Goal: Information Seeking & Learning: Learn about a topic

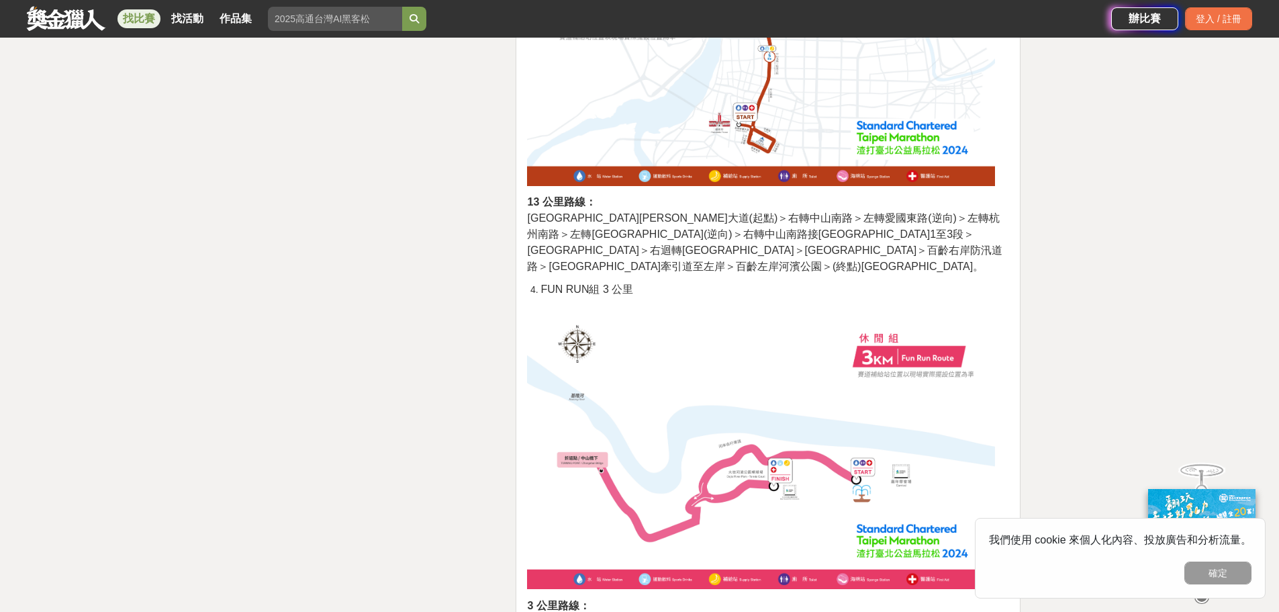
scroll to position [3290, 0]
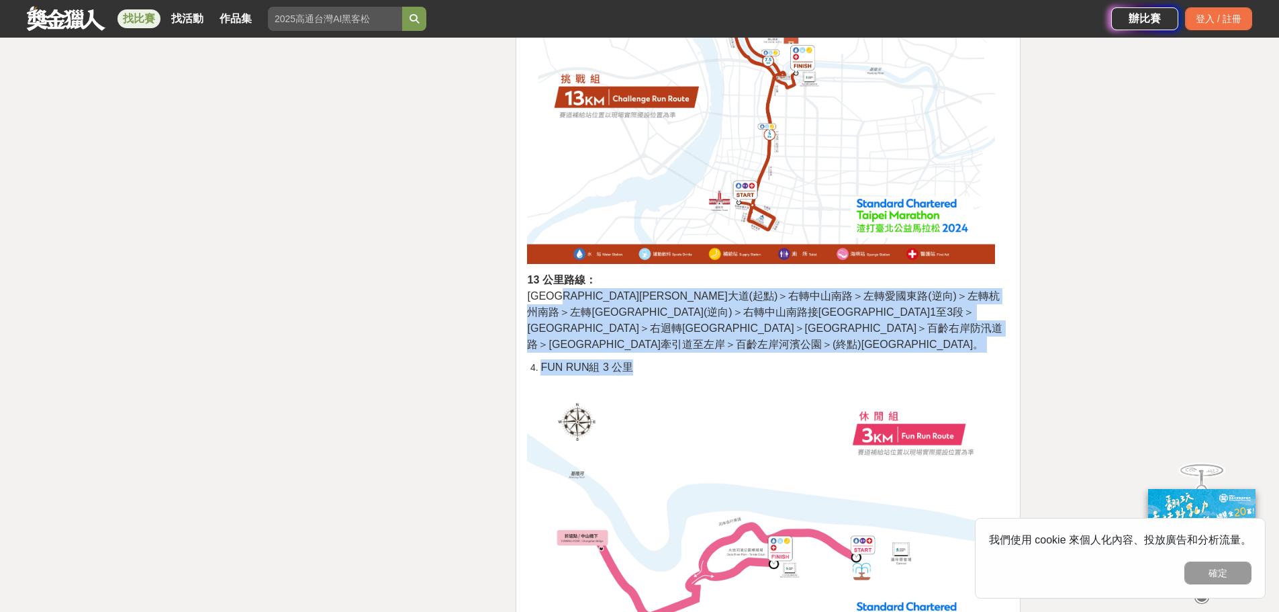
drag, startPoint x: 579, startPoint y: 171, endPoint x: 761, endPoint y: 207, distance: 185.7
click at [761, 207] on div "活動簡介 「渣打臺北公益[PERSON_NAME]」自[DATE]開始，不僅成功促進全民體育發展、引領國人運動風氣，更孕育出全台最大、最具指標性的公益[PER…" at bounding box center [768, 21] width 482 height 5540
click at [792, 290] on span "[GEOGRAPHIC_DATA][PERSON_NAME]大道(起點)＞右轉中山南路＞左轉愛國東路(逆向)＞左轉杭州南路＞左轉[GEOGRAPHIC_DAT…" at bounding box center [764, 320] width 475 height 60
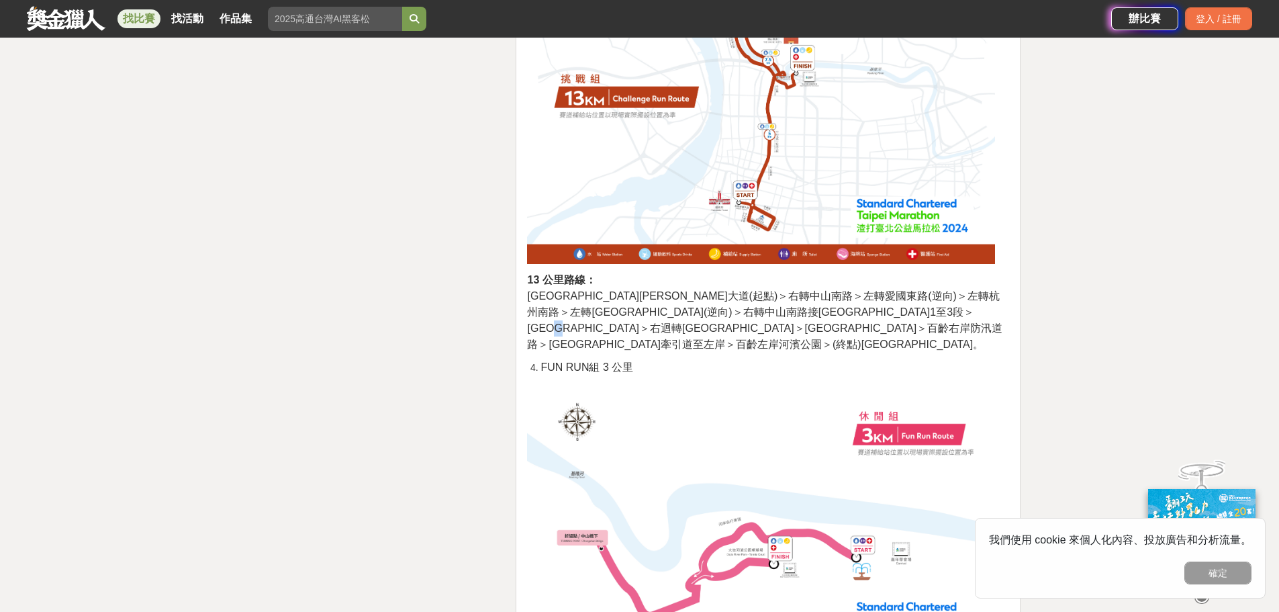
click at [792, 290] on span "[GEOGRAPHIC_DATA][PERSON_NAME]大道(起點)＞右轉中山南路＞左轉愛國東路(逆向)＞左轉杭州南路＞左轉[GEOGRAPHIC_DAT…" at bounding box center [764, 320] width 475 height 60
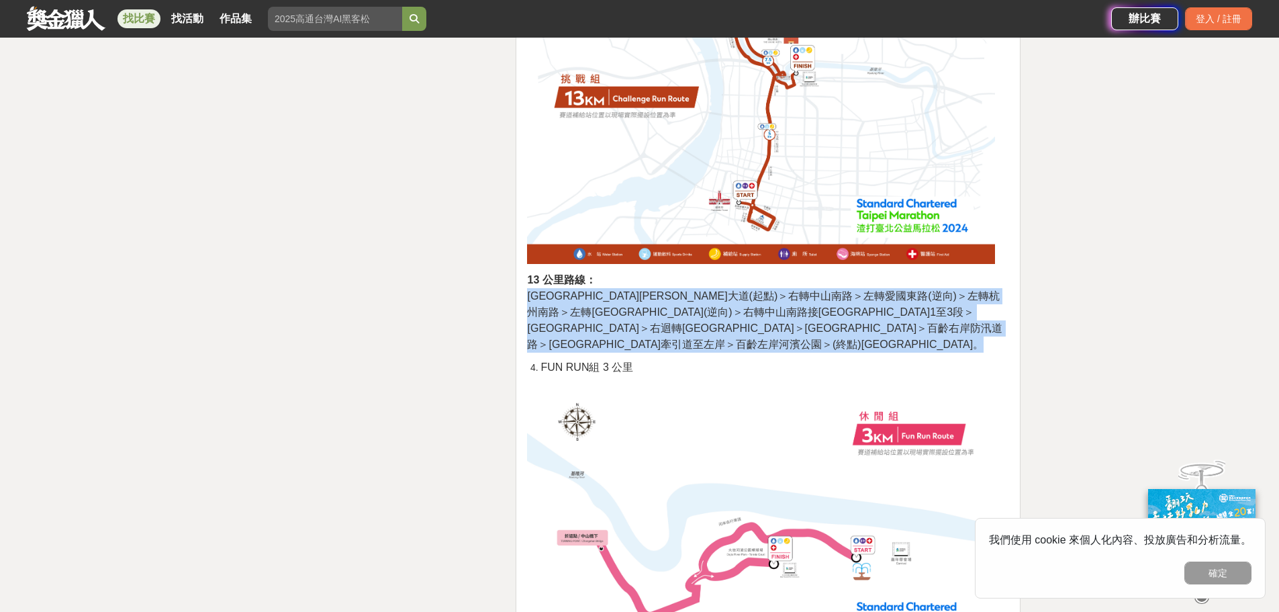
click at [792, 290] on span "[GEOGRAPHIC_DATA][PERSON_NAME]大道(起點)＞右轉中山南路＞左轉愛國東路(逆向)＞左轉杭州南路＞左轉[GEOGRAPHIC_DAT…" at bounding box center [764, 320] width 475 height 60
click at [811, 290] on span "[GEOGRAPHIC_DATA][PERSON_NAME]大道(起點)＞右轉中山南路＞左轉愛國東路(逆向)＞左轉杭州南路＞左轉[GEOGRAPHIC_DAT…" at bounding box center [764, 320] width 475 height 60
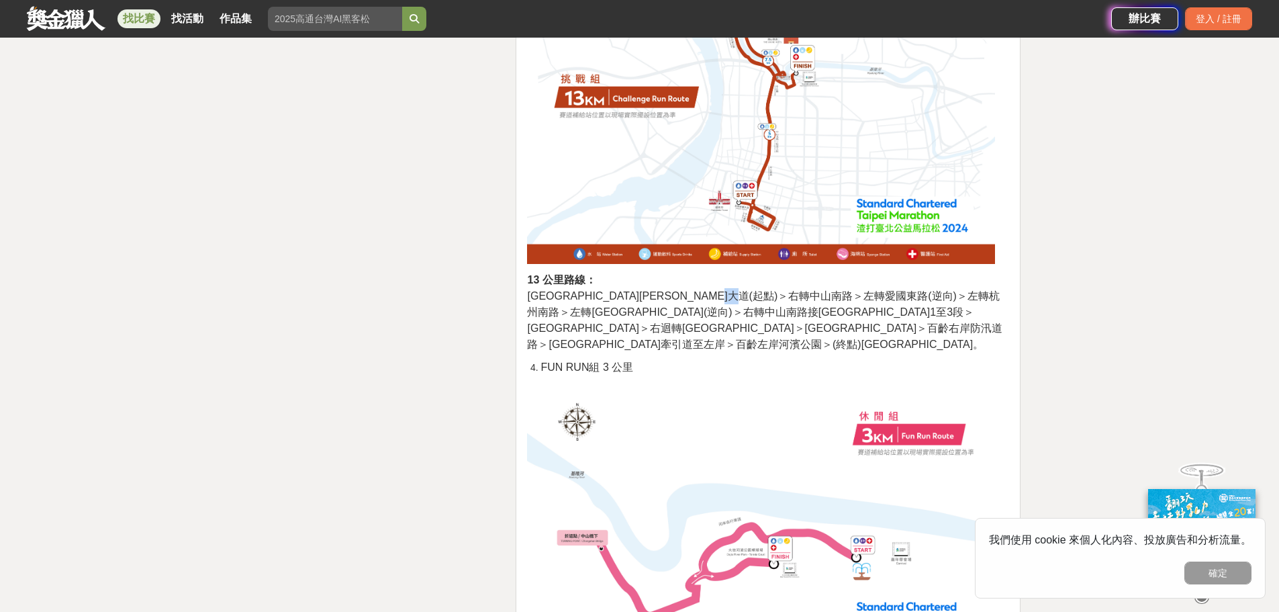
click at [811, 290] on span "[GEOGRAPHIC_DATA][PERSON_NAME]大道(起點)＞右轉中山南路＞左轉愛國東路(逆向)＞左轉杭州南路＞左轉[GEOGRAPHIC_DAT…" at bounding box center [764, 320] width 475 height 60
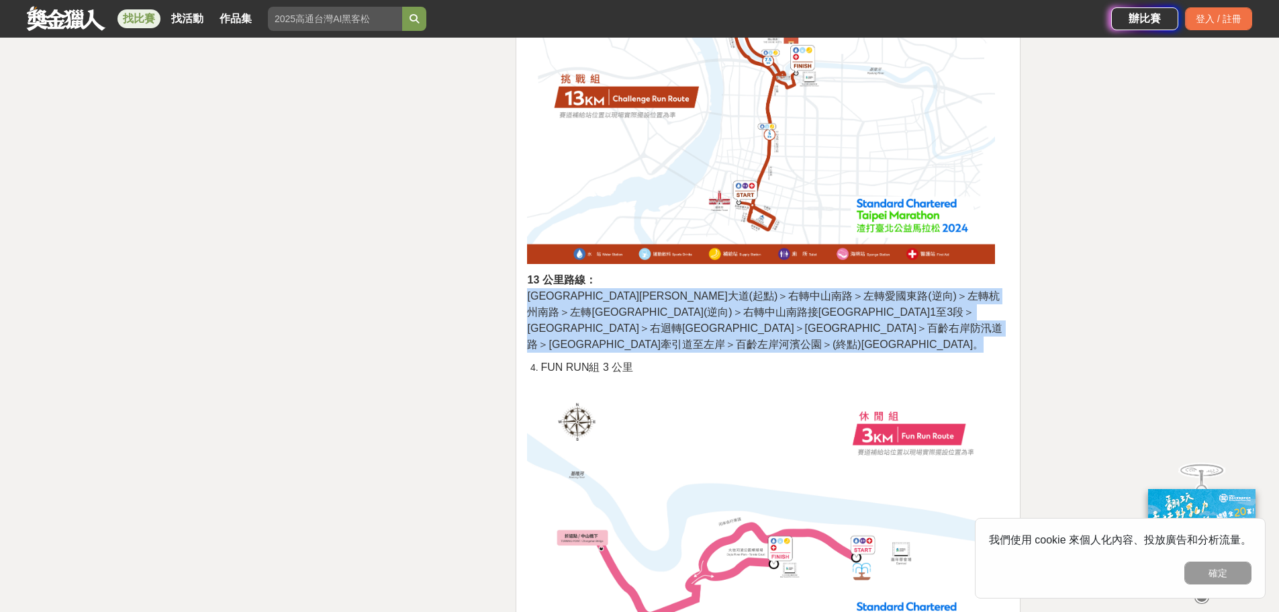
click at [811, 290] on span "[GEOGRAPHIC_DATA][PERSON_NAME]大道(起點)＞右轉中山南路＞左轉愛國東路(逆向)＞左轉杭州南路＞左轉[GEOGRAPHIC_DAT…" at bounding box center [764, 320] width 475 height 60
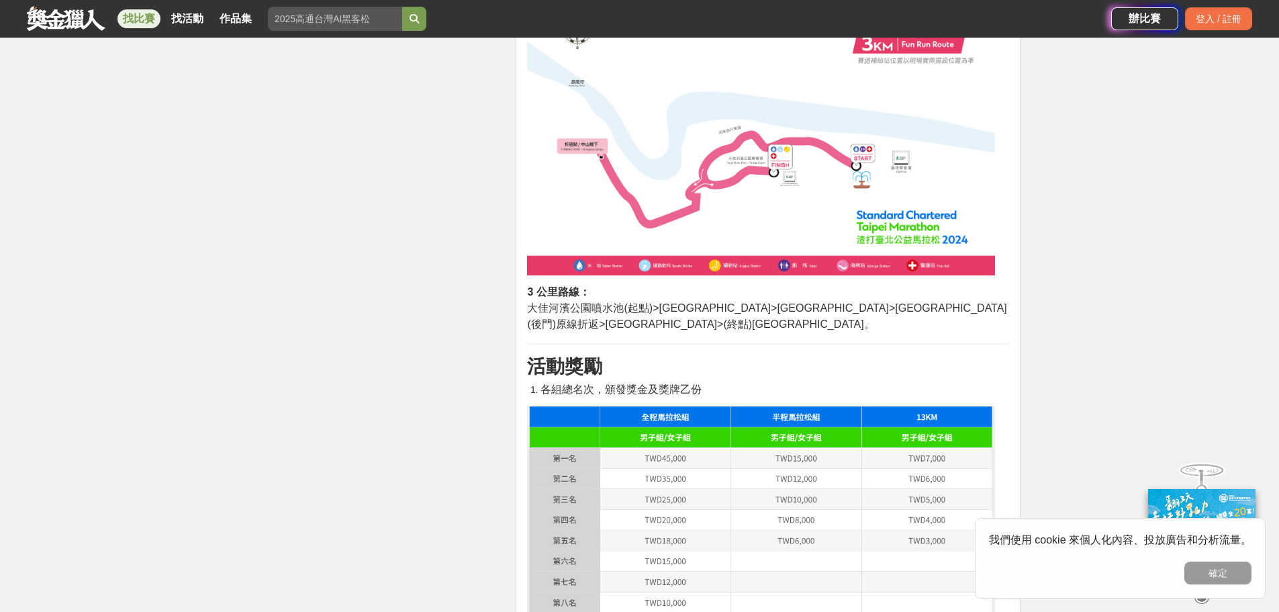
scroll to position [3693, 0]
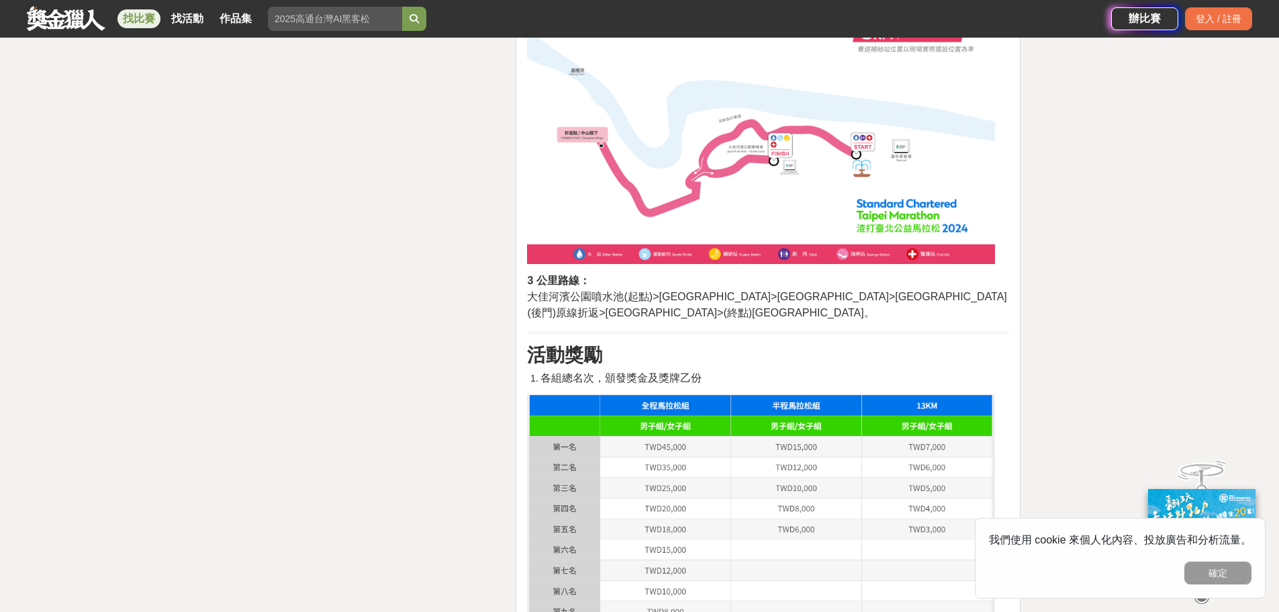
click at [780, 291] on span "大佳河濱公園噴水池(起點)>[GEOGRAPHIC_DATA]>[GEOGRAPHIC_DATA]>[GEOGRAPHIC_DATA](後門)原線折返>[GE…" at bounding box center [766, 305] width 479 height 28
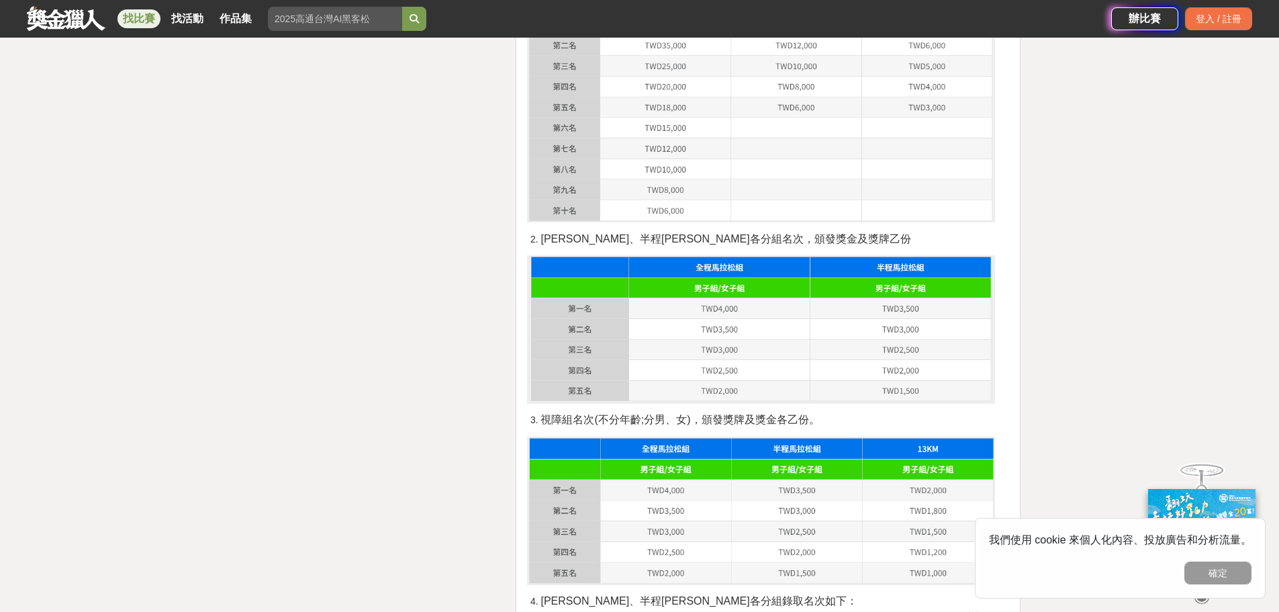
scroll to position [4163, 0]
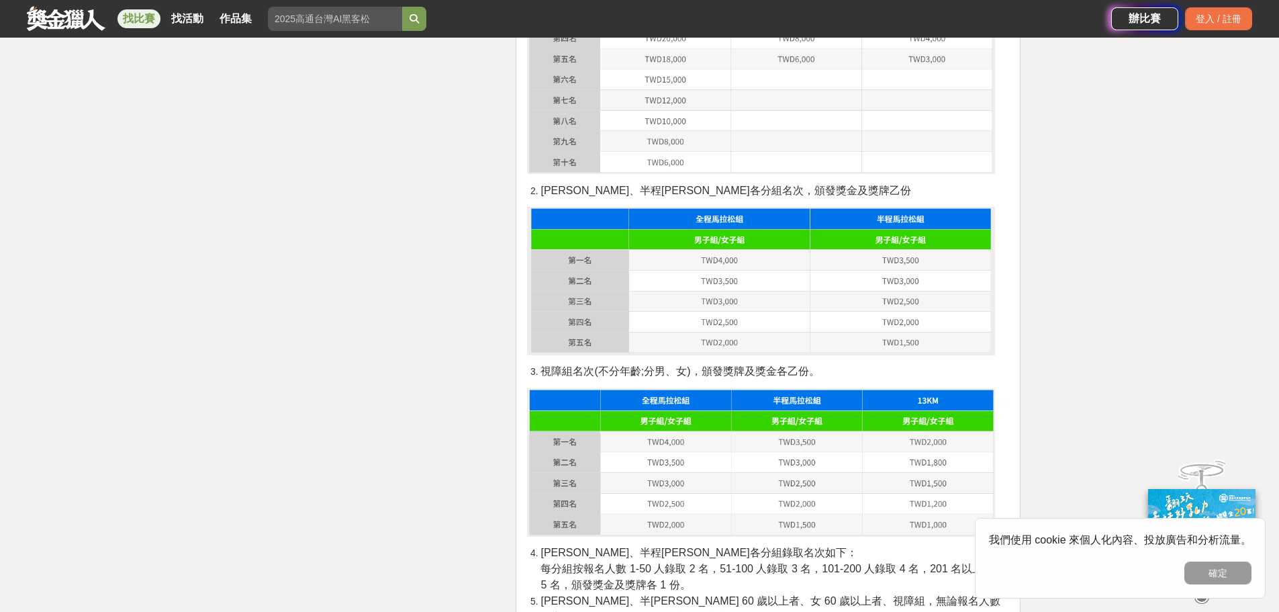
click at [709, 365] on span "視障組名次(不分年齡;分男、女)，頒發獎牌及獎金各乙份。" at bounding box center [679, 370] width 279 height 11
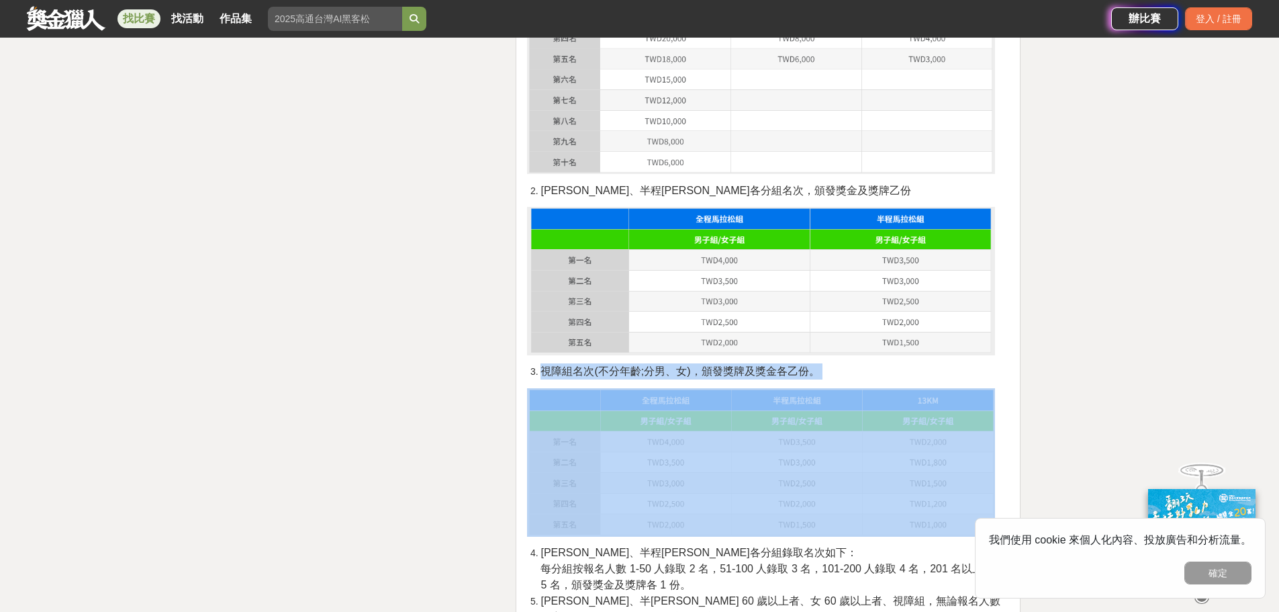
click at [709, 365] on span "視障組名次(不分年齡;分男、女)，頒發獎牌及獎金各乙份。" at bounding box center [679, 370] width 279 height 11
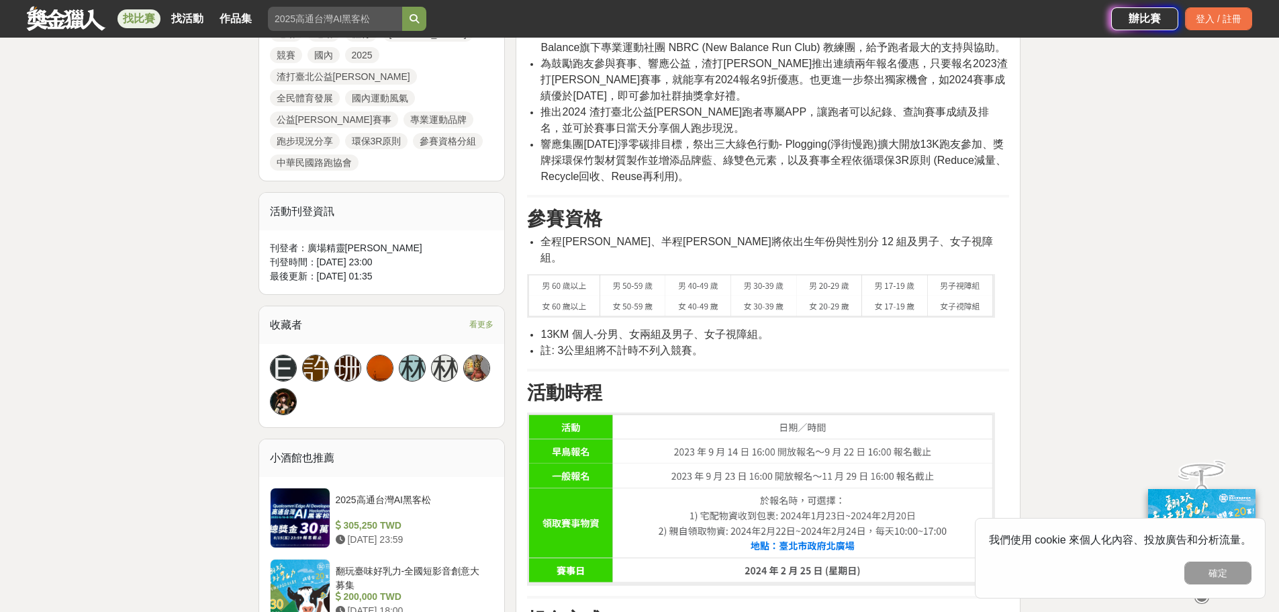
scroll to position [269, 0]
